Goal: Information Seeking & Learning: Learn about a topic

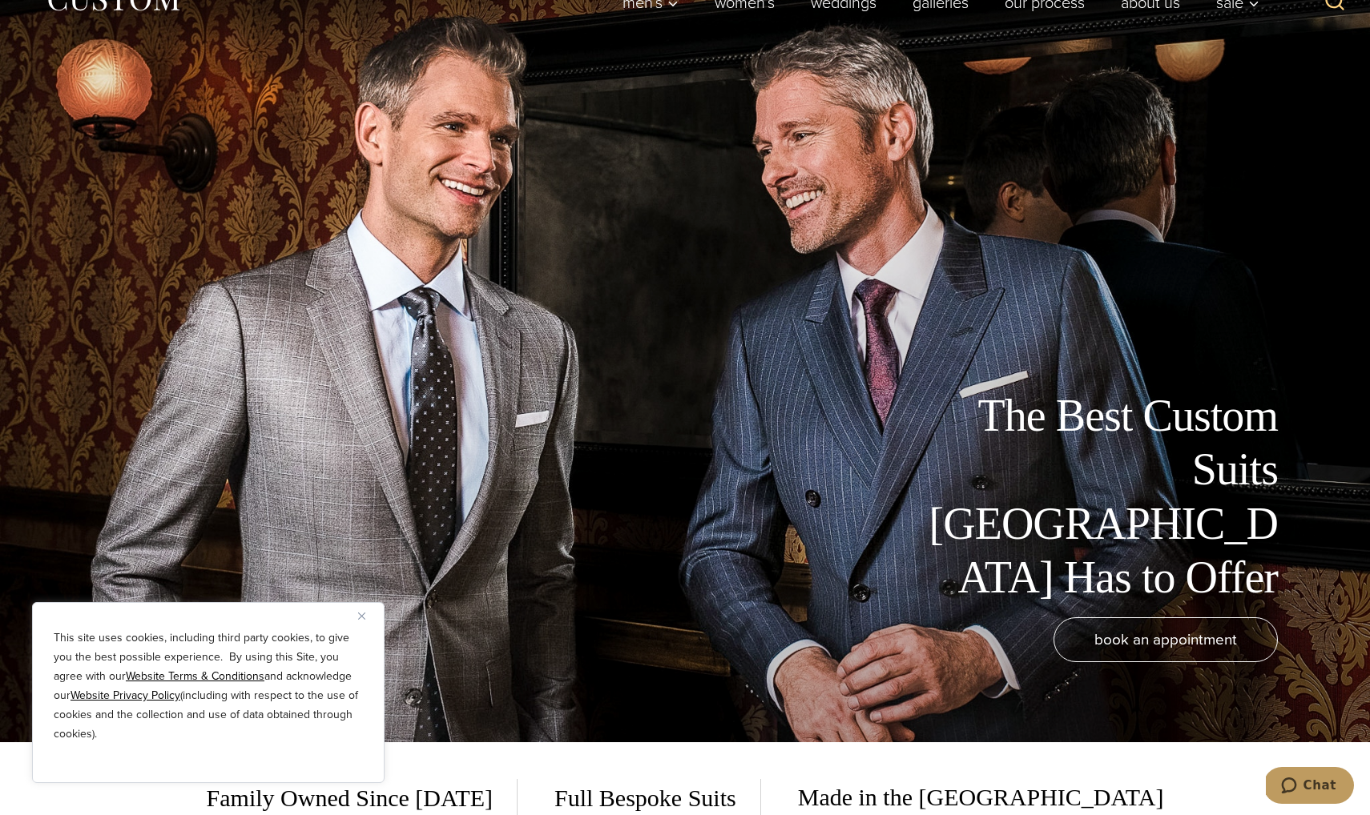
scroll to position [95, 0]
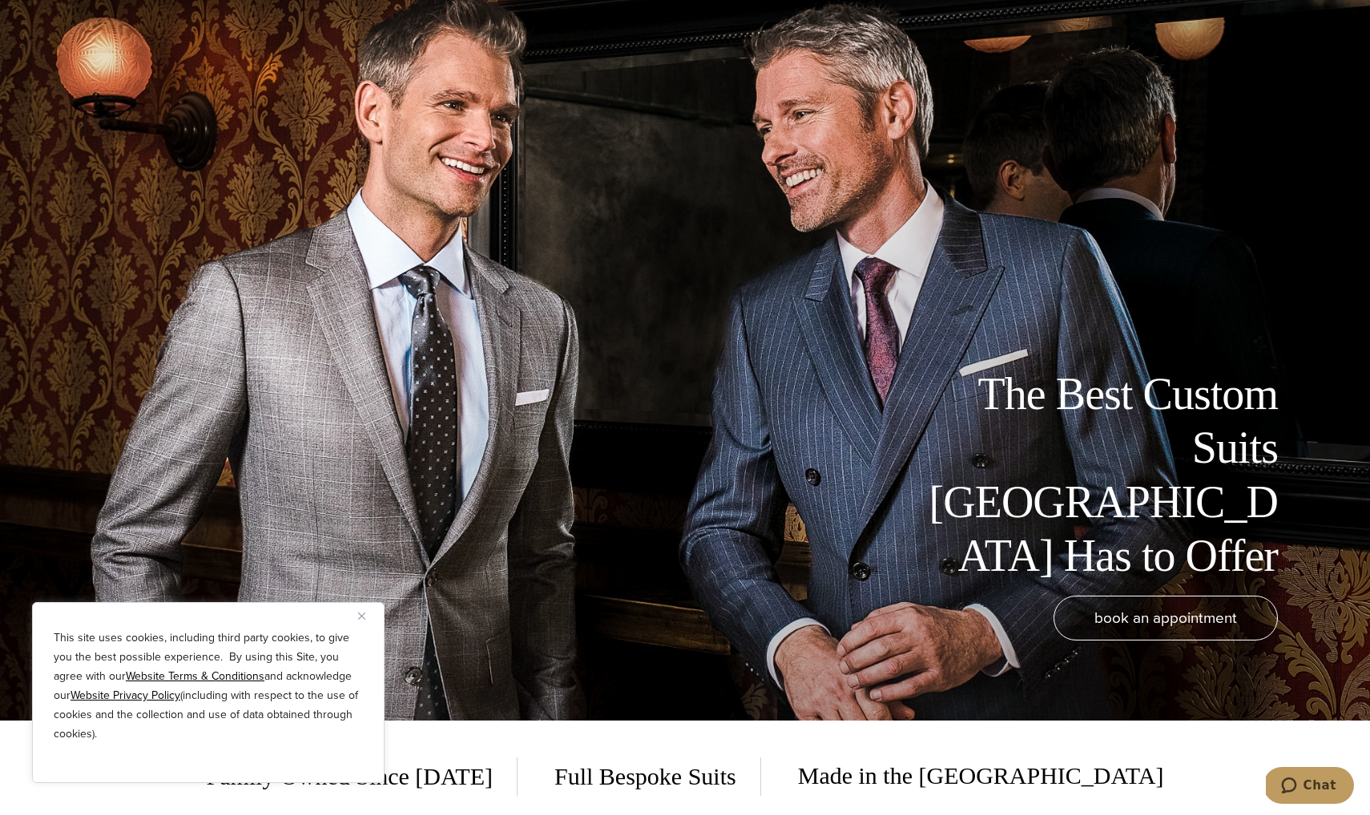
click at [360, 618] on img "Close" at bounding box center [361, 616] width 7 height 7
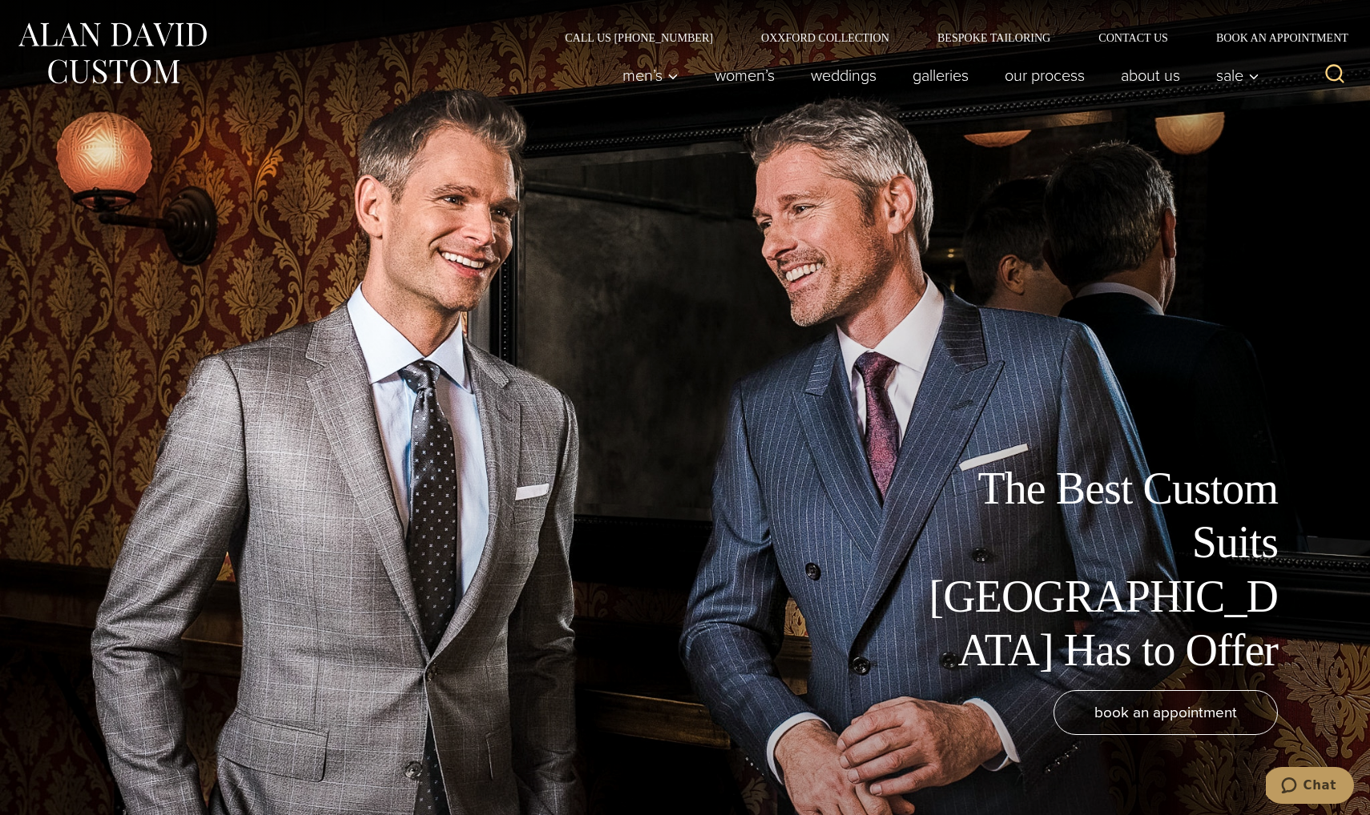
scroll to position [0, 0]
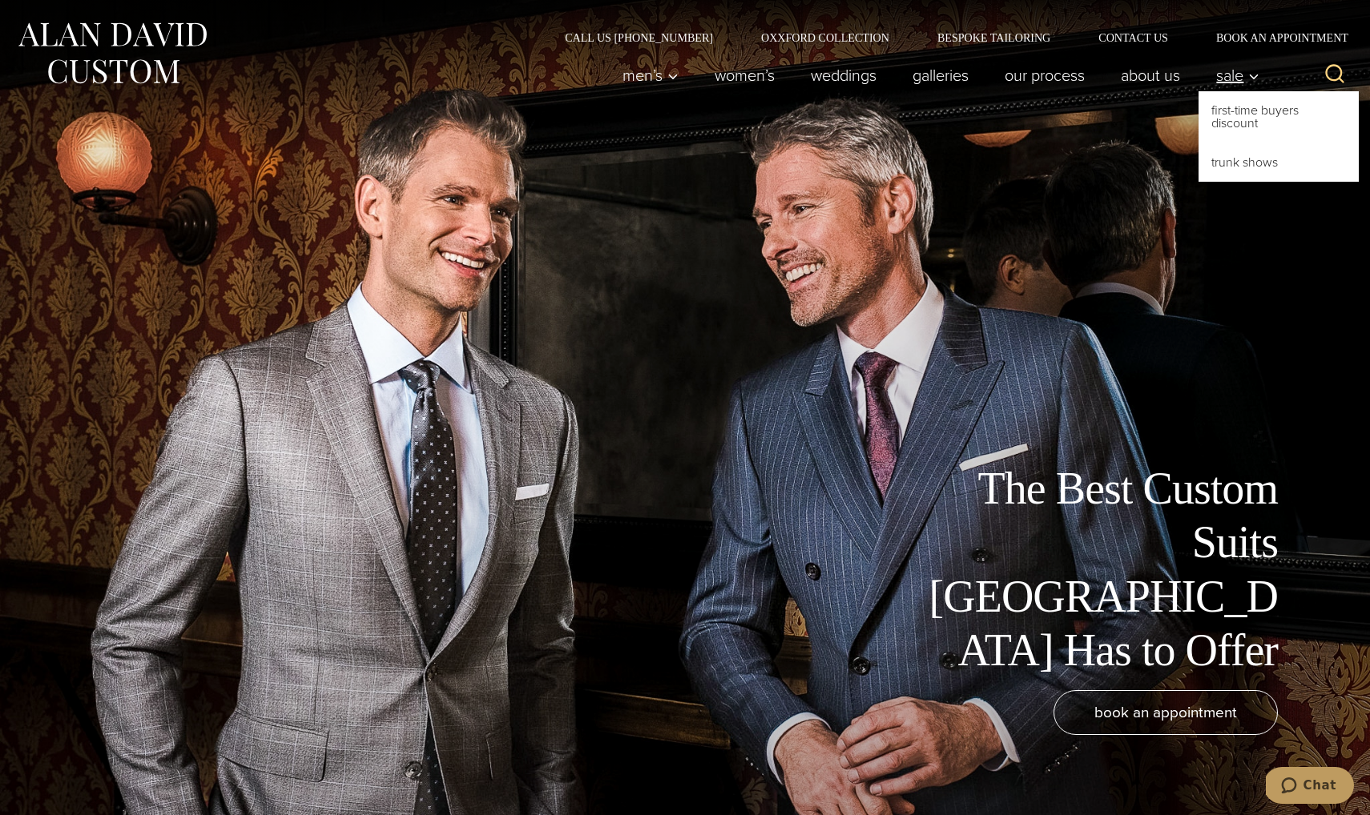
click at [1210, 72] on link "Sale" at bounding box center [1233, 75] width 70 height 32
click at [1231, 111] on link "First-Time Buyers Discount" at bounding box center [1278, 116] width 160 height 51
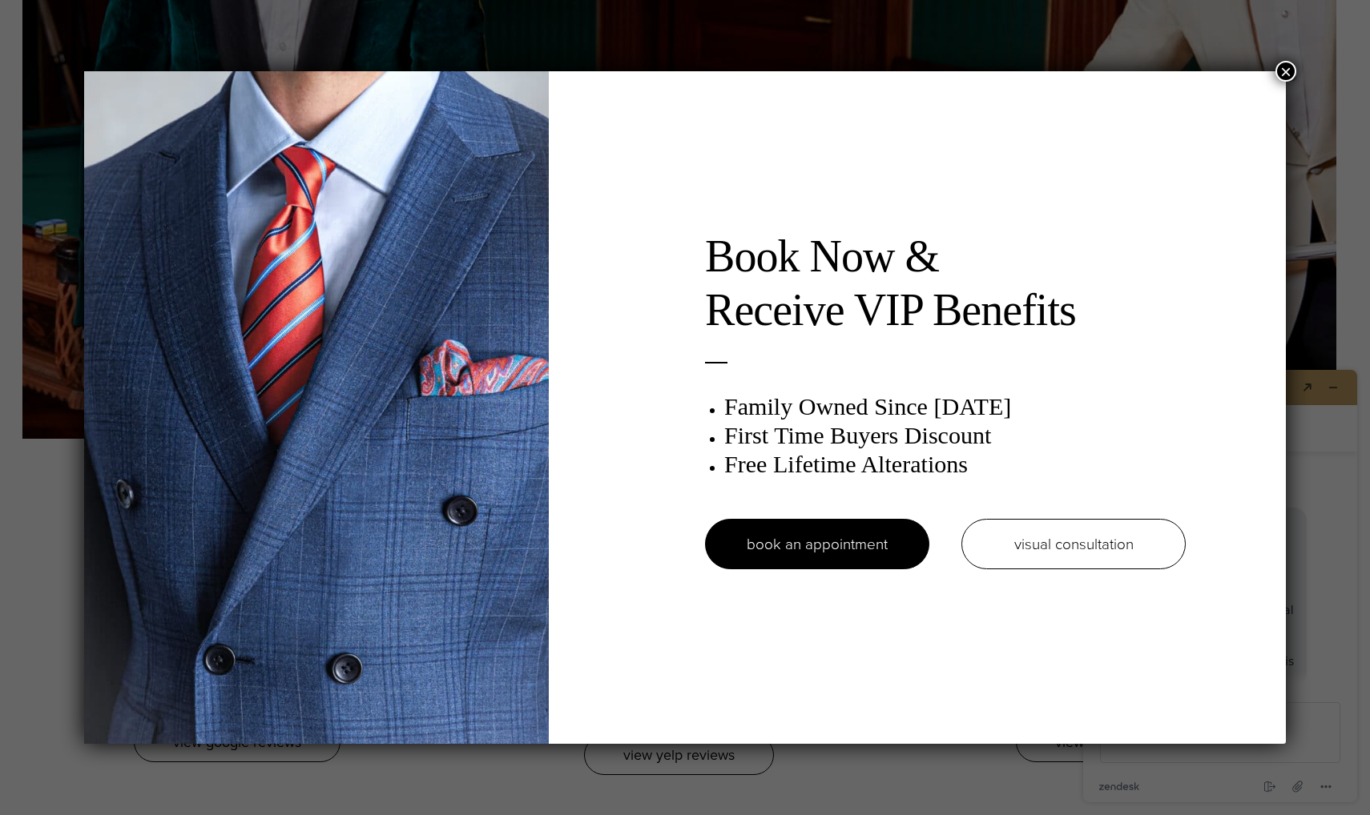
click at [0, 355] on div "Book Now & Receive VIP Benefits Family Owned Since 1913 First Time Buyers Disco…" at bounding box center [685, 407] width 1370 height 815
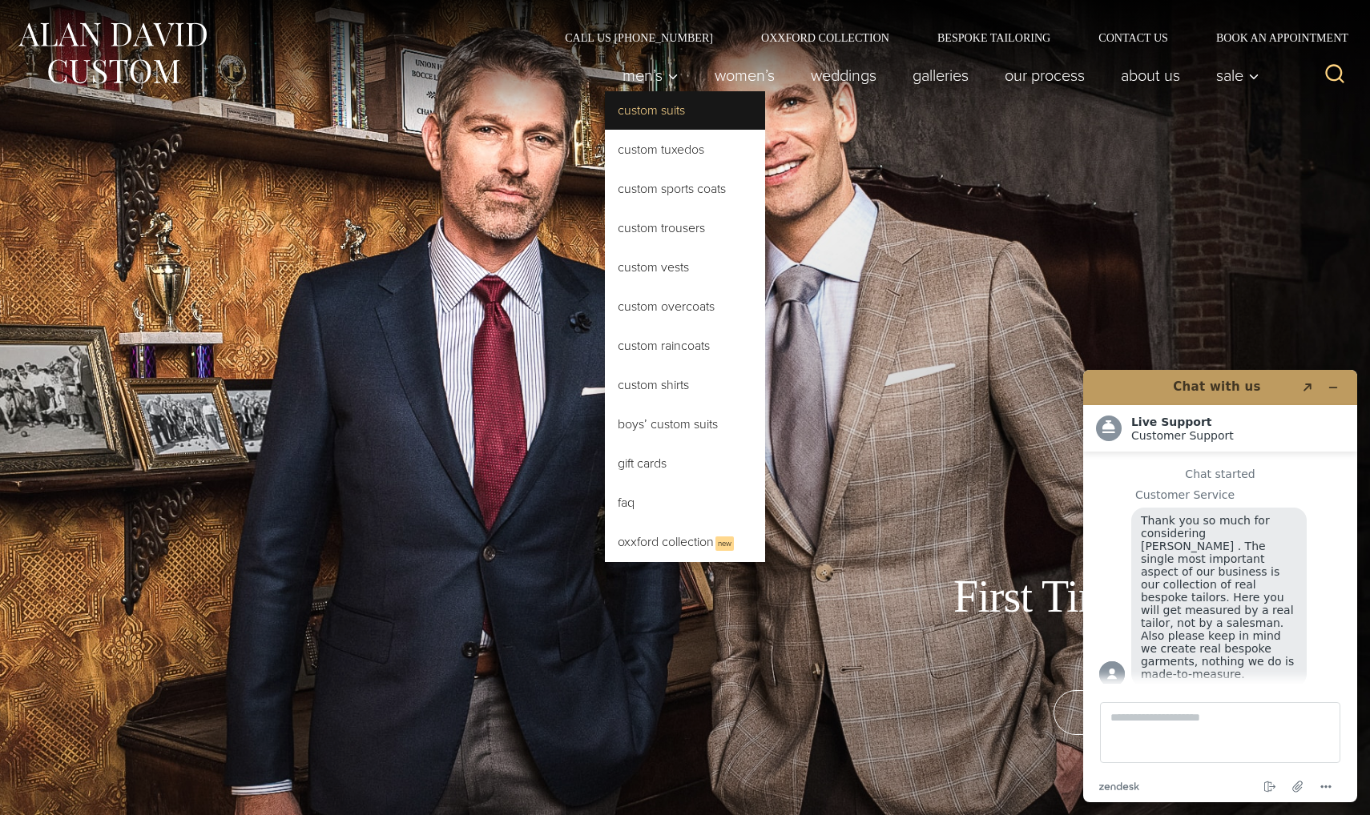
click at [654, 119] on link "Custom Suits" at bounding box center [685, 110] width 160 height 38
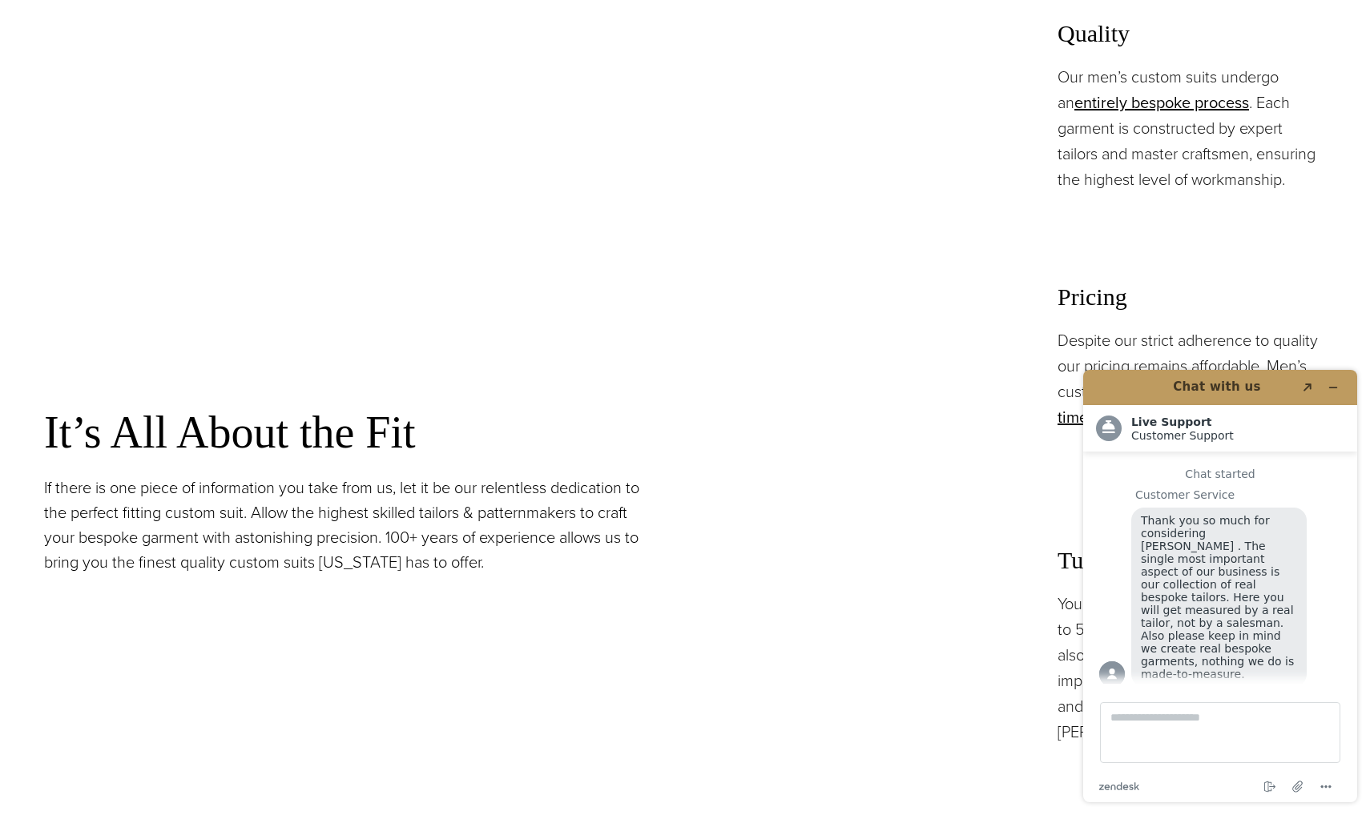
scroll to position [1315, 0]
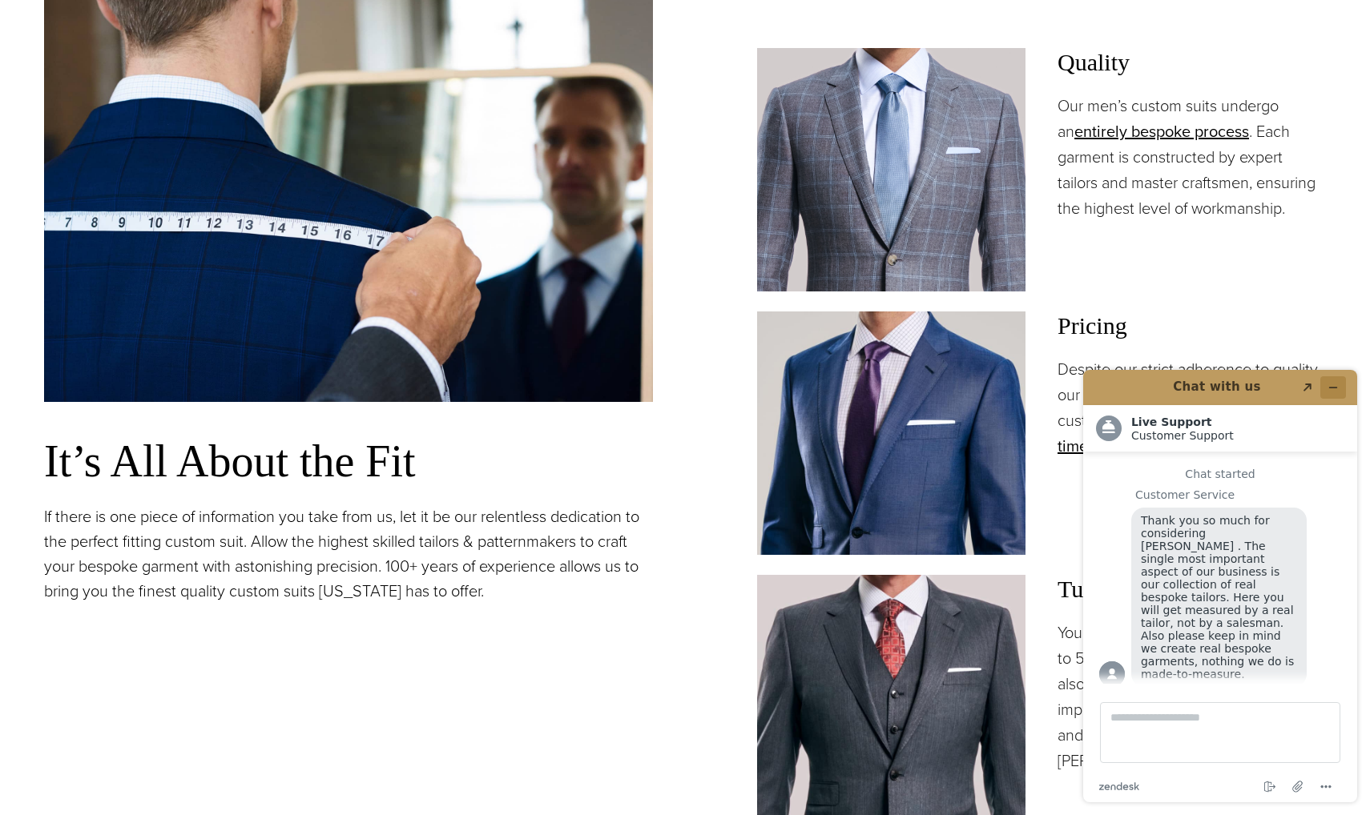
click at [1338, 388] on icon "Minimize widget" at bounding box center [1332, 387] width 11 height 11
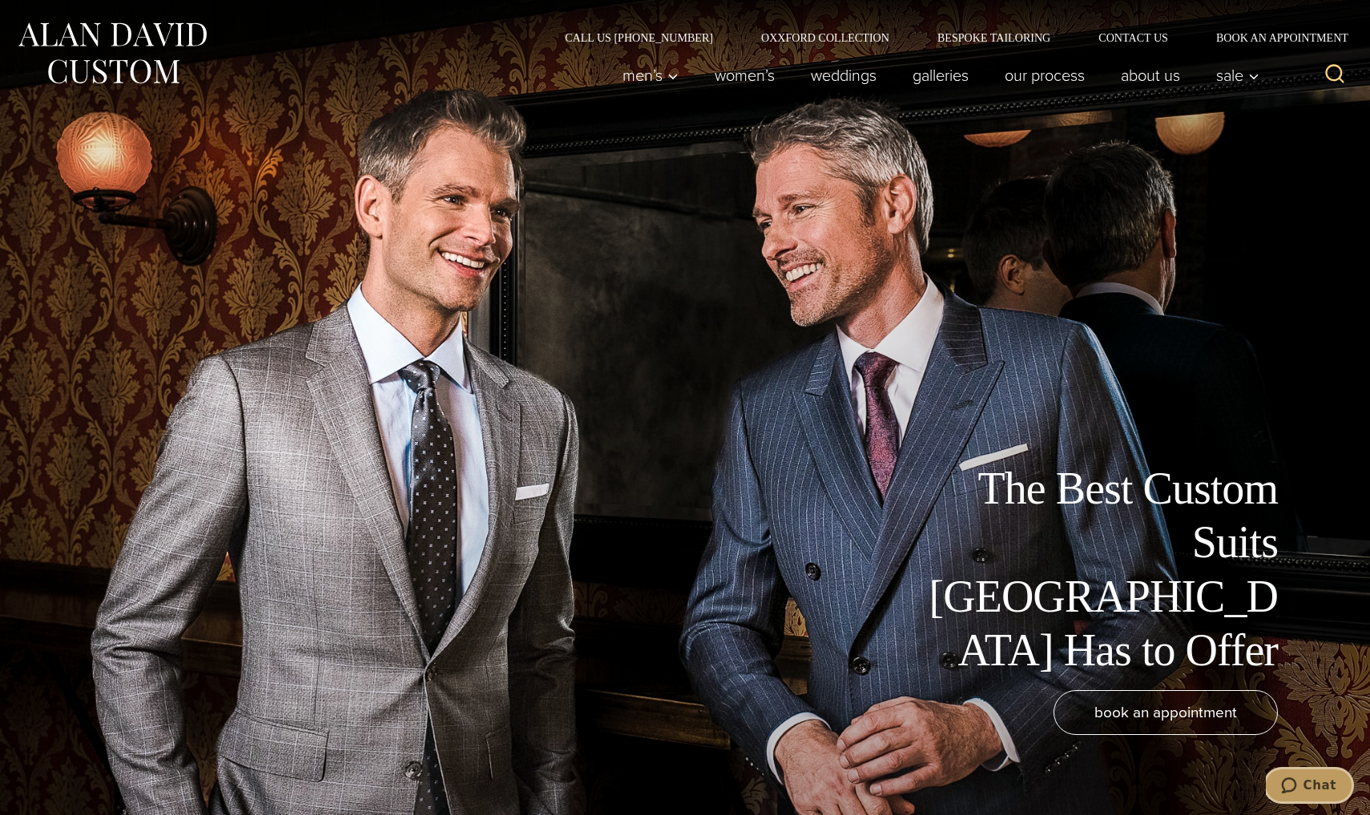
scroll to position [0, 0]
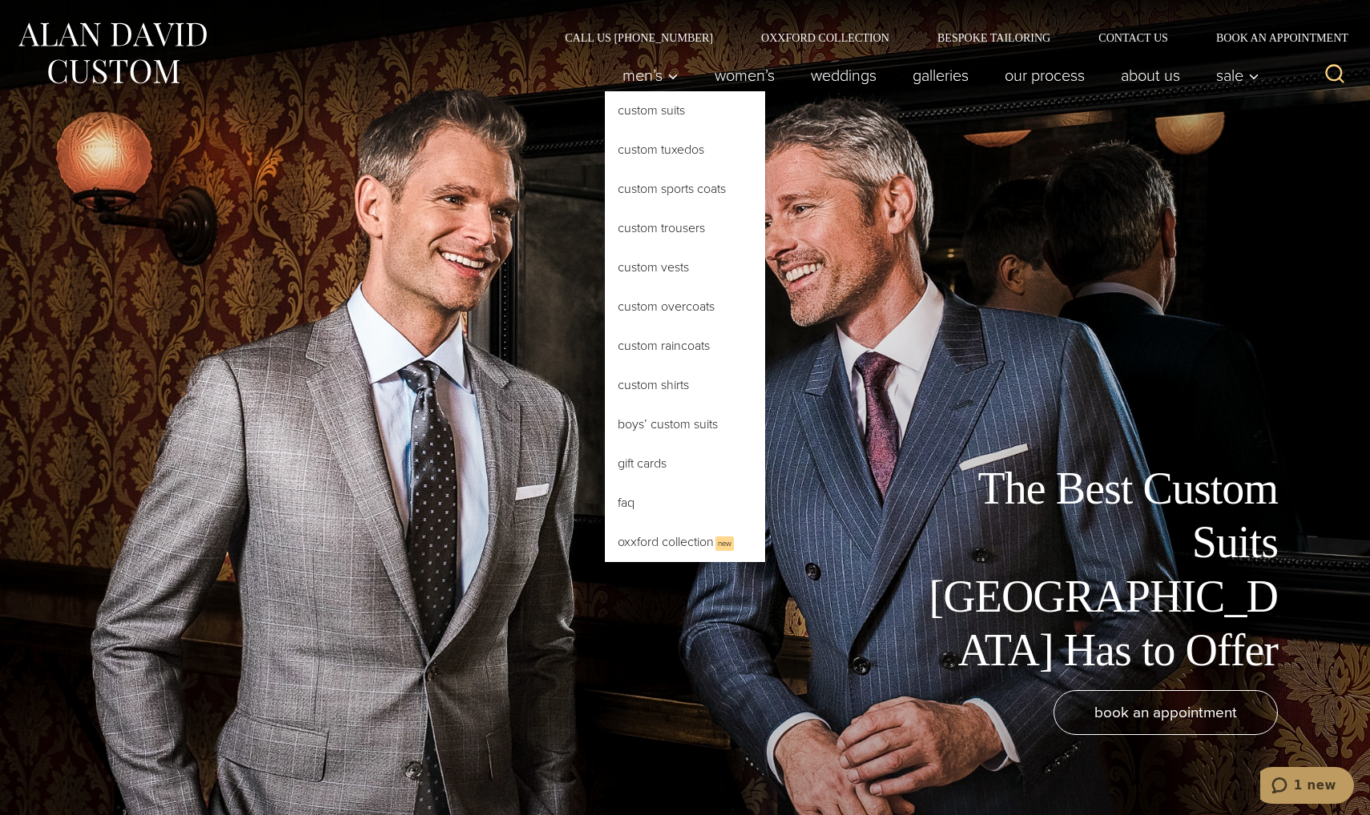
click at [637, 113] on link "Custom Suits" at bounding box center [685, 110] width 160 height 38
click at [641, 107] on link "Custom Suits" at bounding box center [685, 110] width 160 height 38
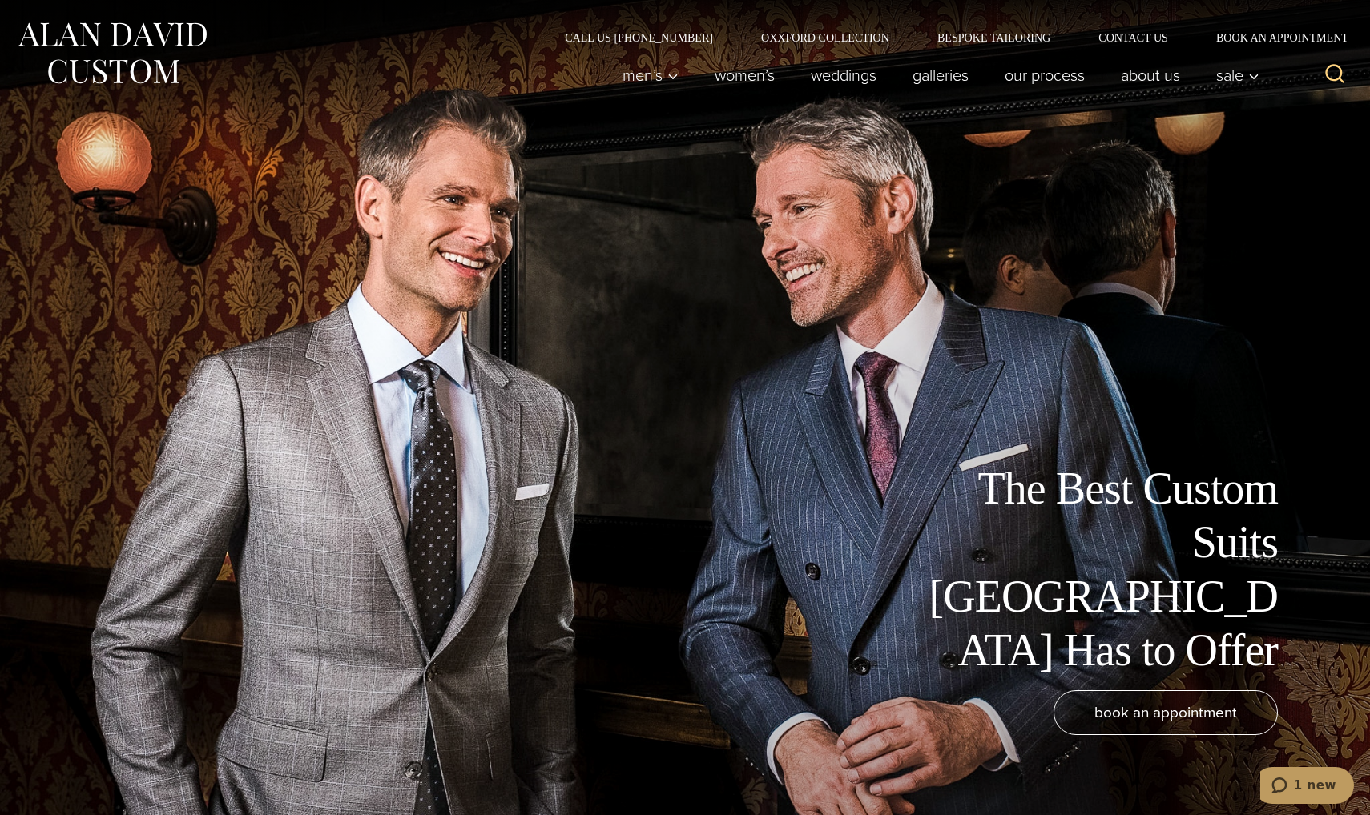
click at [818, 27] on div "Call Us (212) 227-4040 Oxxford Collection Bespoke Tailoring Contact Us Book an …" at bounding box center [685, 21] width 1370 height 43
click at [819, 45] on div "Men’s Custom Suits Custom Tuxedos Custom Sports Coats Custom Trousers Custom Ve…" at bounding box center [936, 75] width 663 height 64
click at [819, 42] on link "Oxxford Collection" at bounding box center [825, 37] width 176 height 11
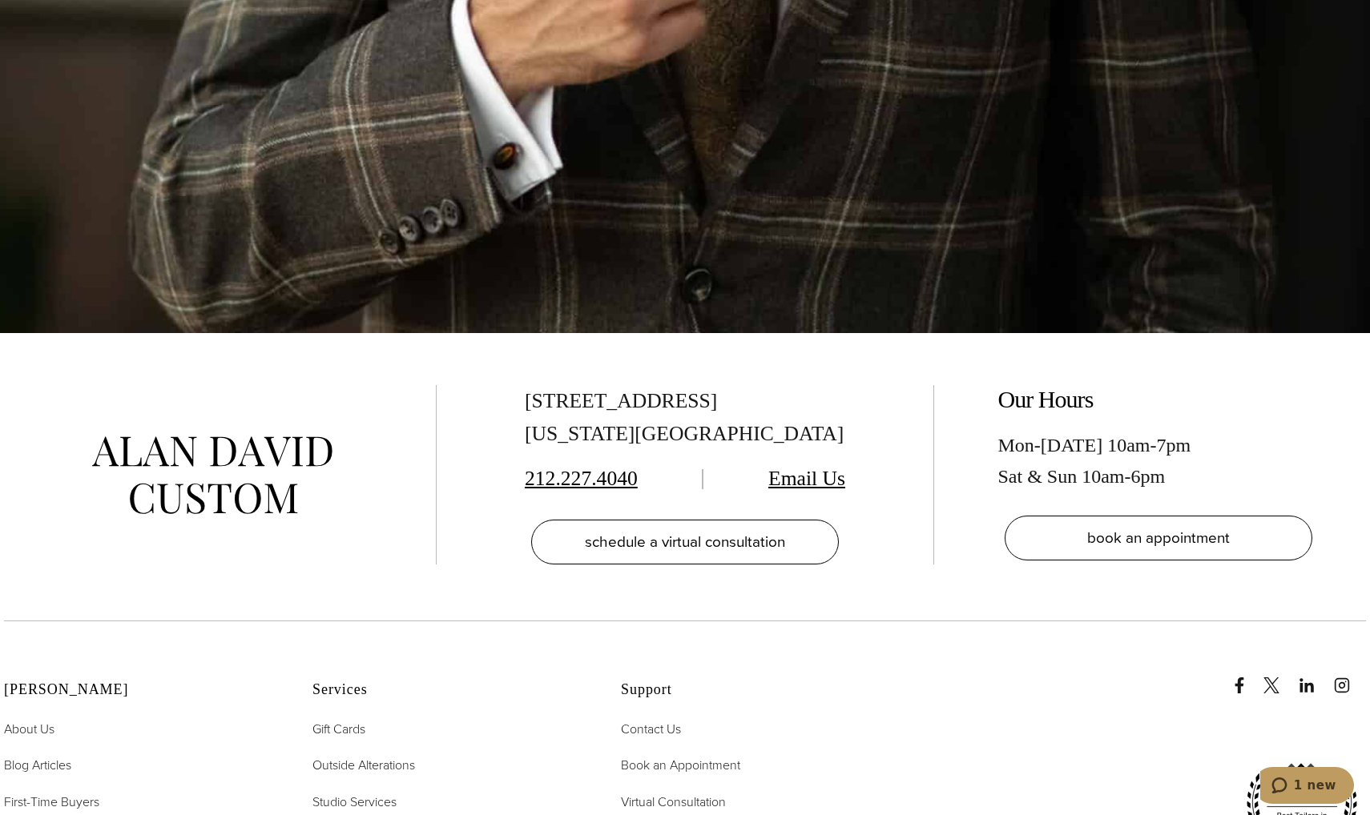
scroll to position [6570, 0]
